Goal: Transaction & Acquisition: Purchase product/service

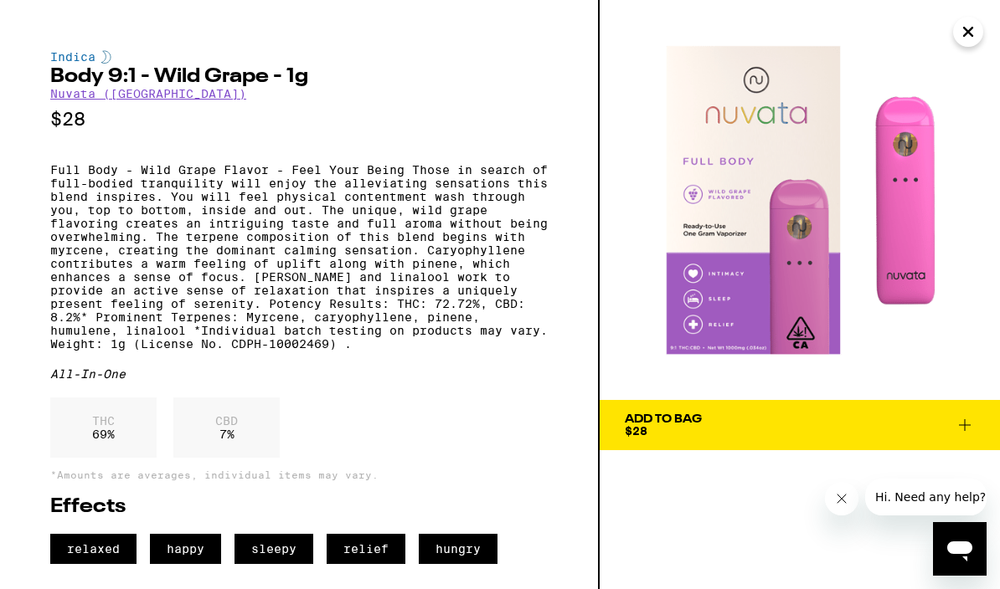
click at [972, 33] on icon "Close" at bounding box center [968, 31] width 20 height 25
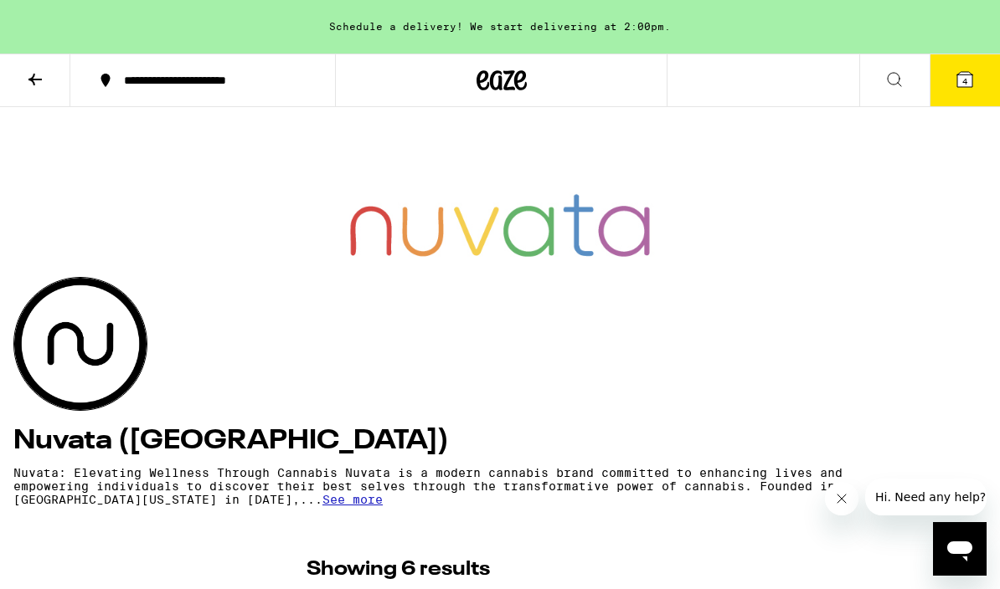
click at [978, 80] on button "4" at bounding box center [964, 80] width 70 height 52
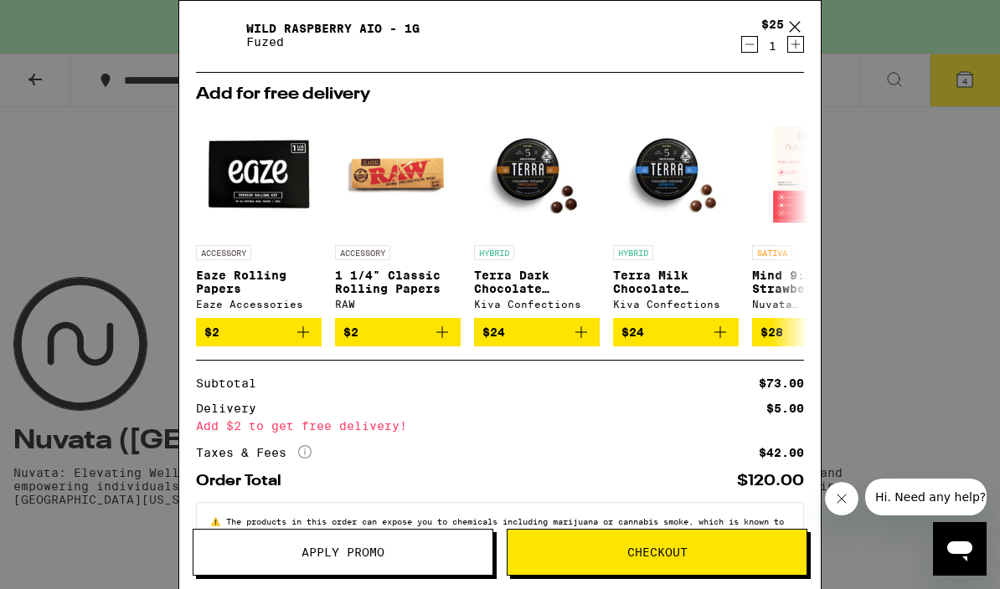
scroll to position [210, 0]
